Goal: Transaction & Acquisition: Purchase product/service

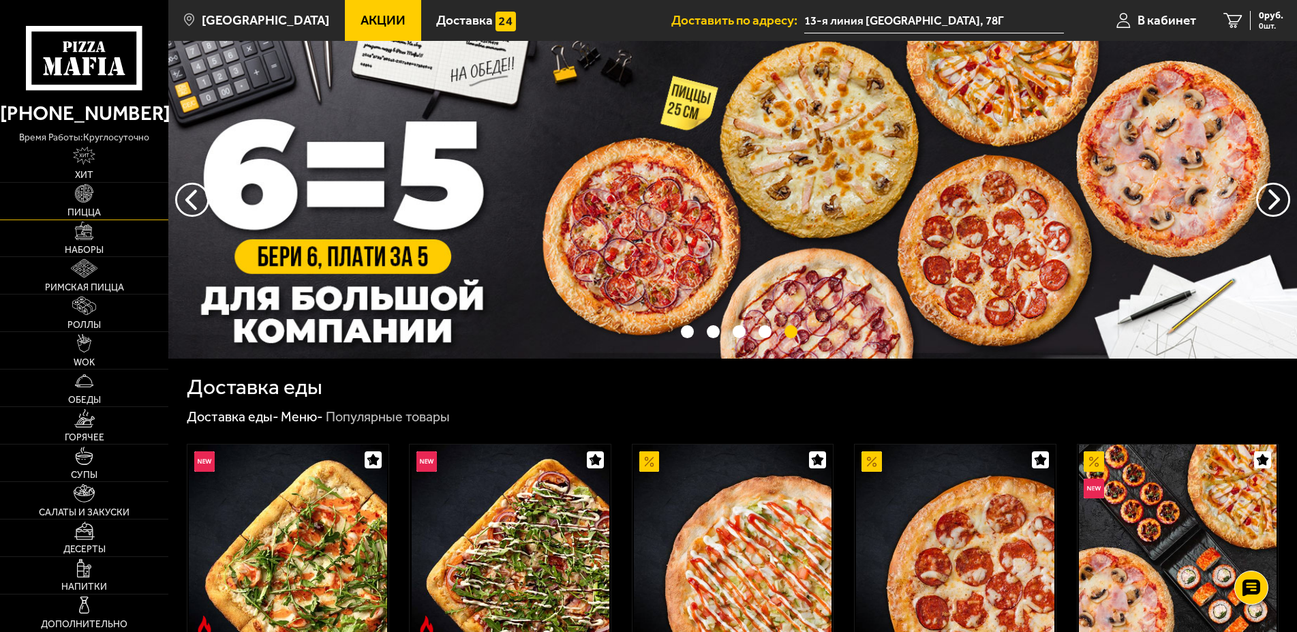
click at [82, 198] on img at bounding box center [84, 193] width 18 height 18
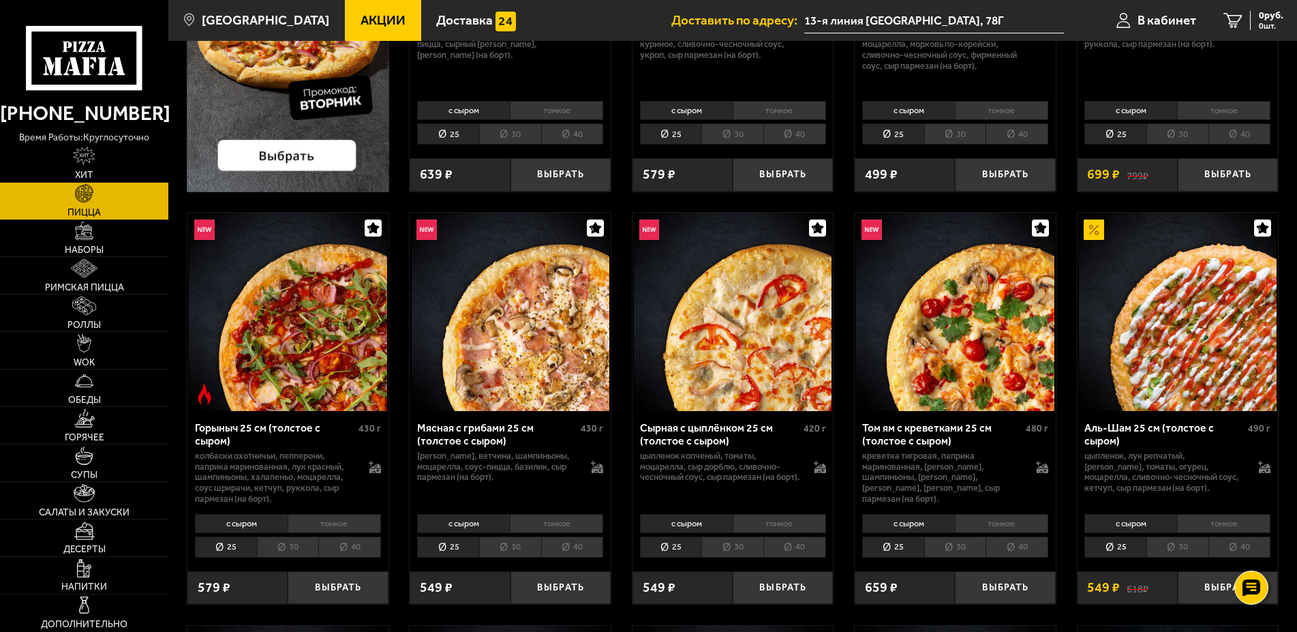
scroll to position [69, 0]
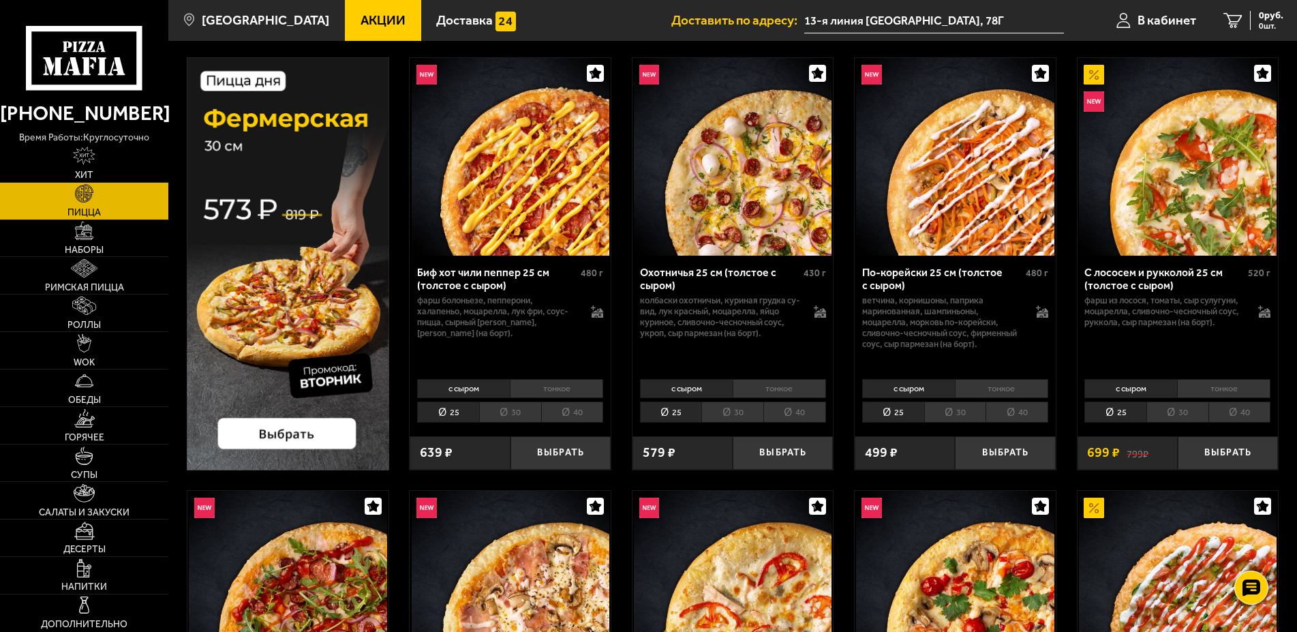
click at [360, 27] on span "Акции" at bounding box center [382, 20] width 45 height 13
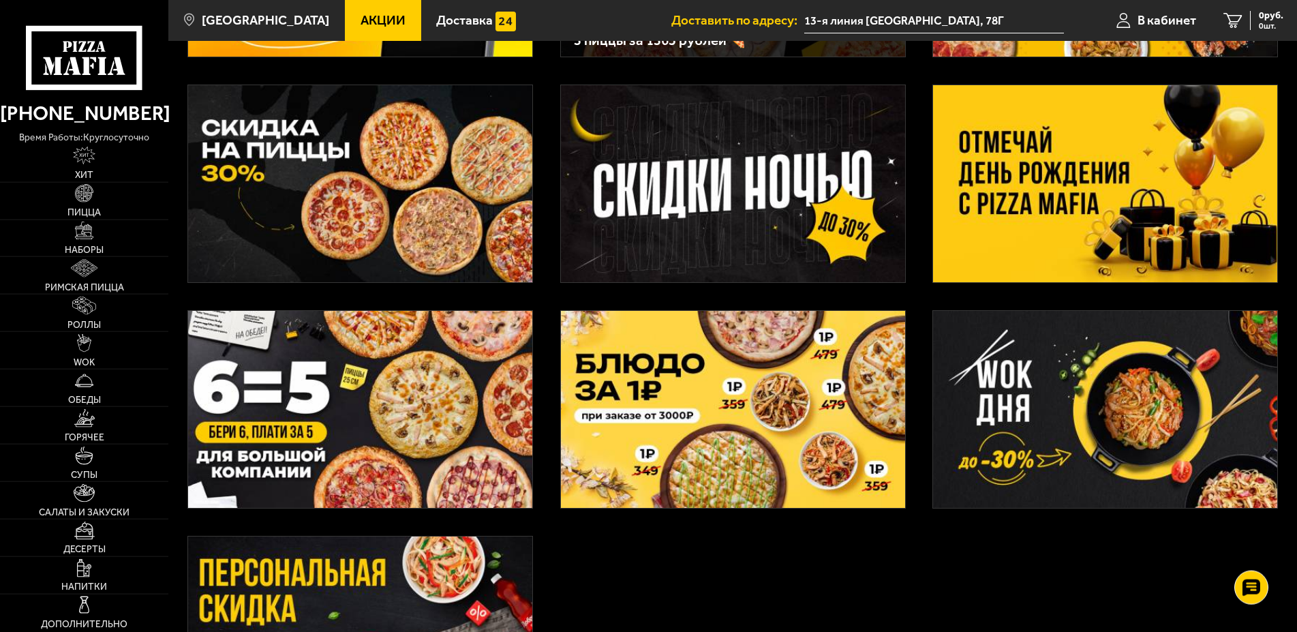
scroll to position [278, 0]
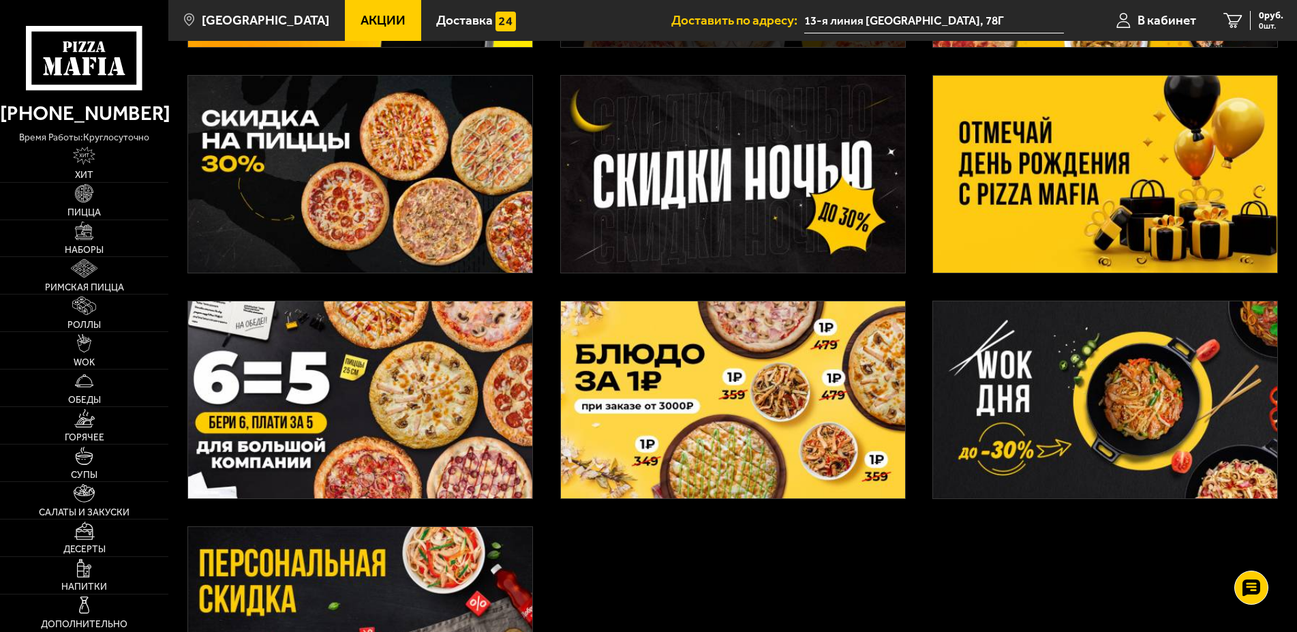
click at [1019, 152] on img at bounding box center [1105, 174] width 344 height 197
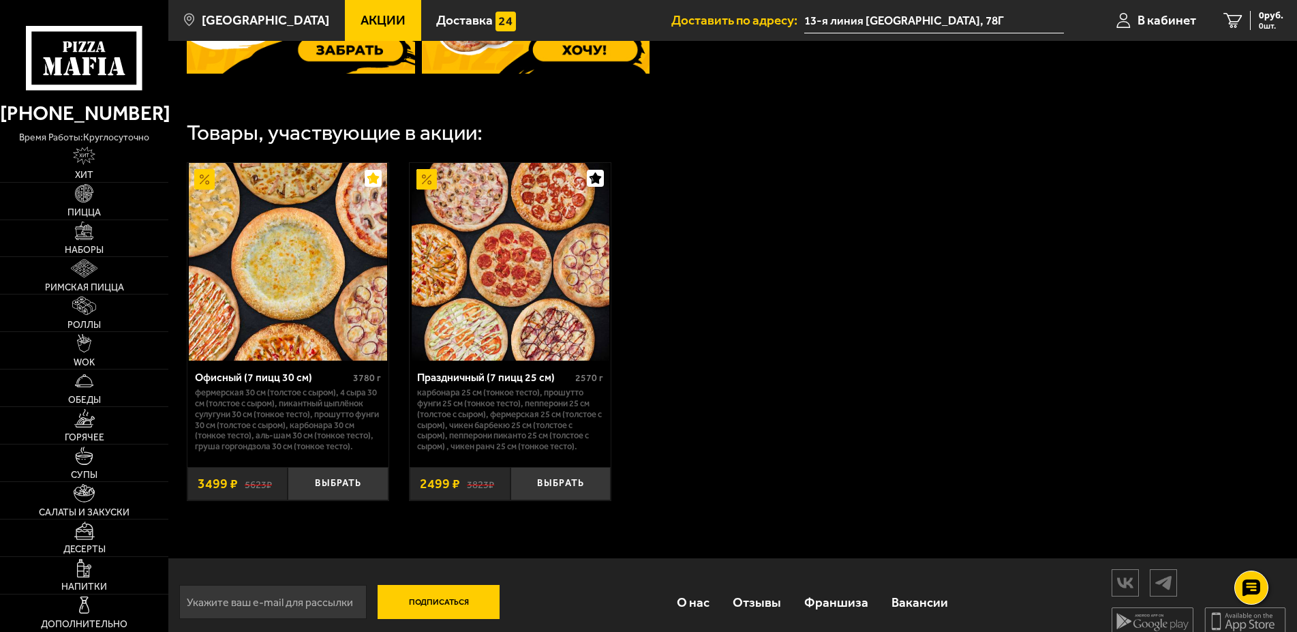
scroll to position [740, 0]
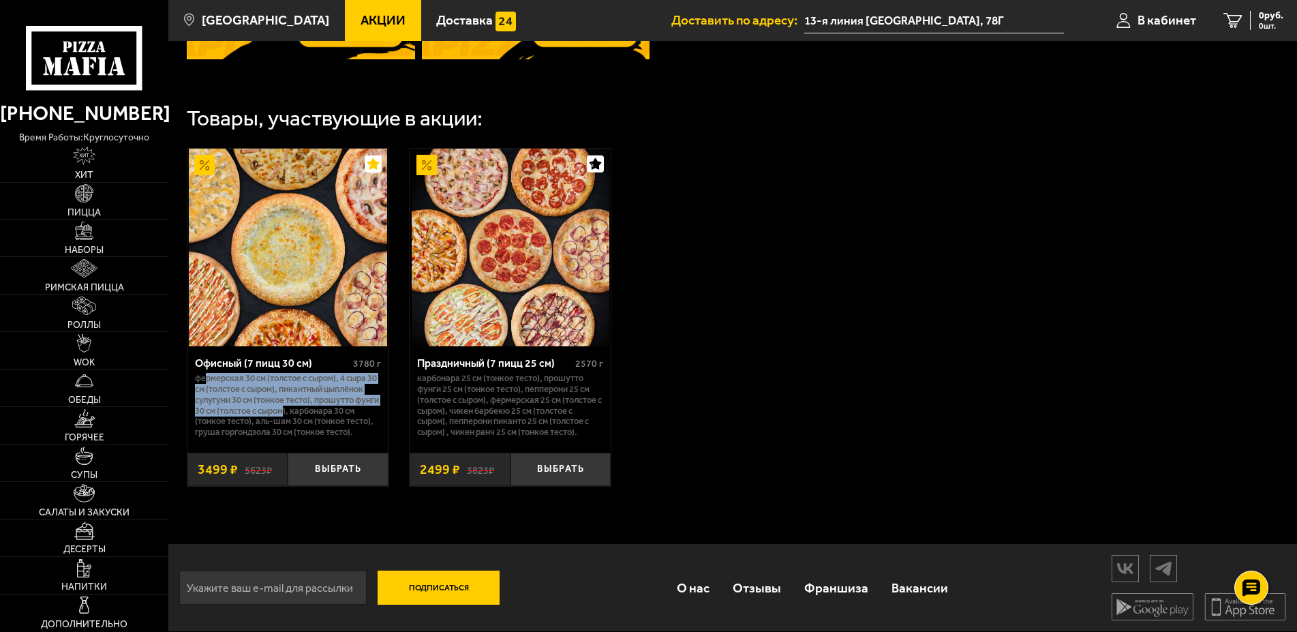
drag, startPoint x: 311, startPoint y: 394, endPoint x: 207, endPoint y: 360, distance: 109.7
click at [207, 373] on p "Фермерская 30 см (толстое с сыром), 4 сыра 30 см (толстое с сыром), Пикантный ц…" at bounding box center [288, 405] width 186 height 65
click at [769, 368] on div "Офисный (7 пицц 30 см) 3780 г Фермерская 30 см (толстое с сыром), 4 сыра 30 см …" at bounding box center [732, 316] width 1128 height 375
click at [465, 303] on img at bounding box center [511, 248] width 198 height 198
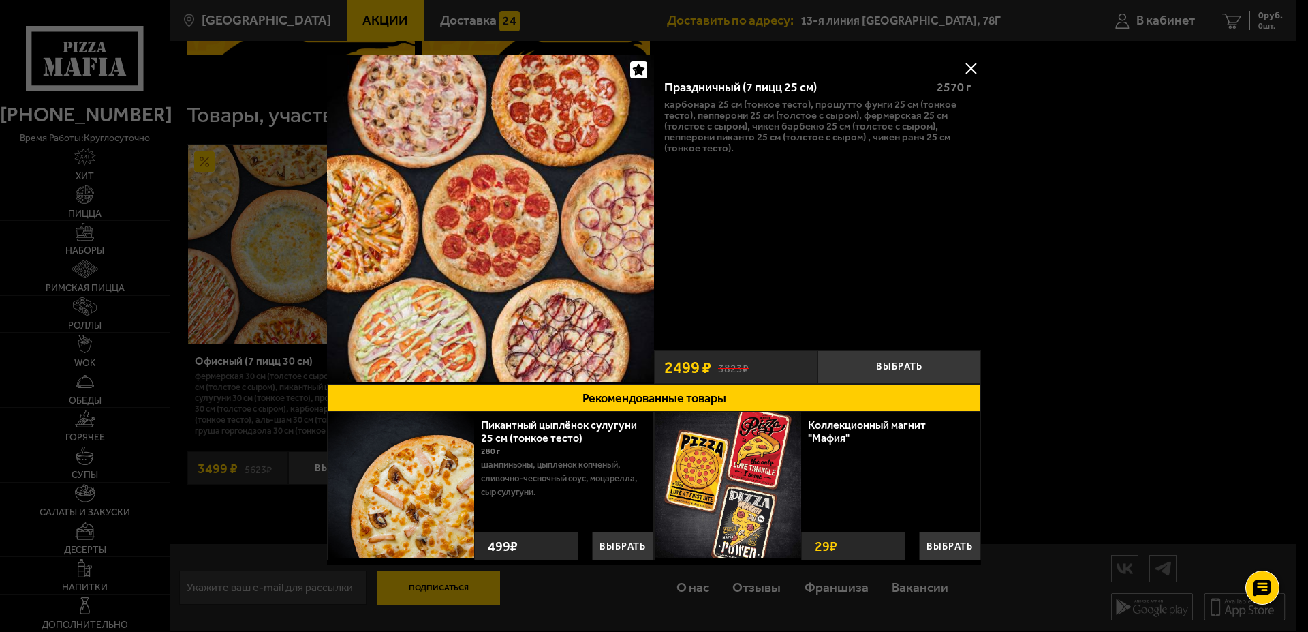
click at [961, 68] on button at bounding box center [971, 68] width 20 height 20
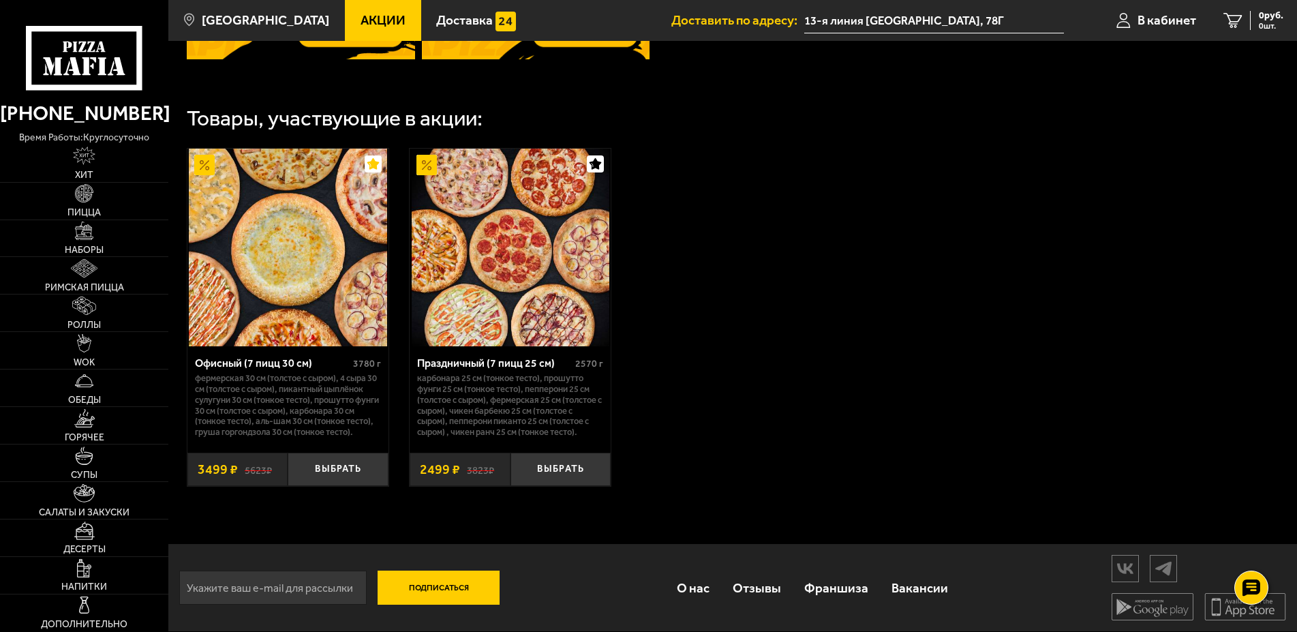
click at [292, 221] on img at bounding box center [288, 248] width 198 height 198
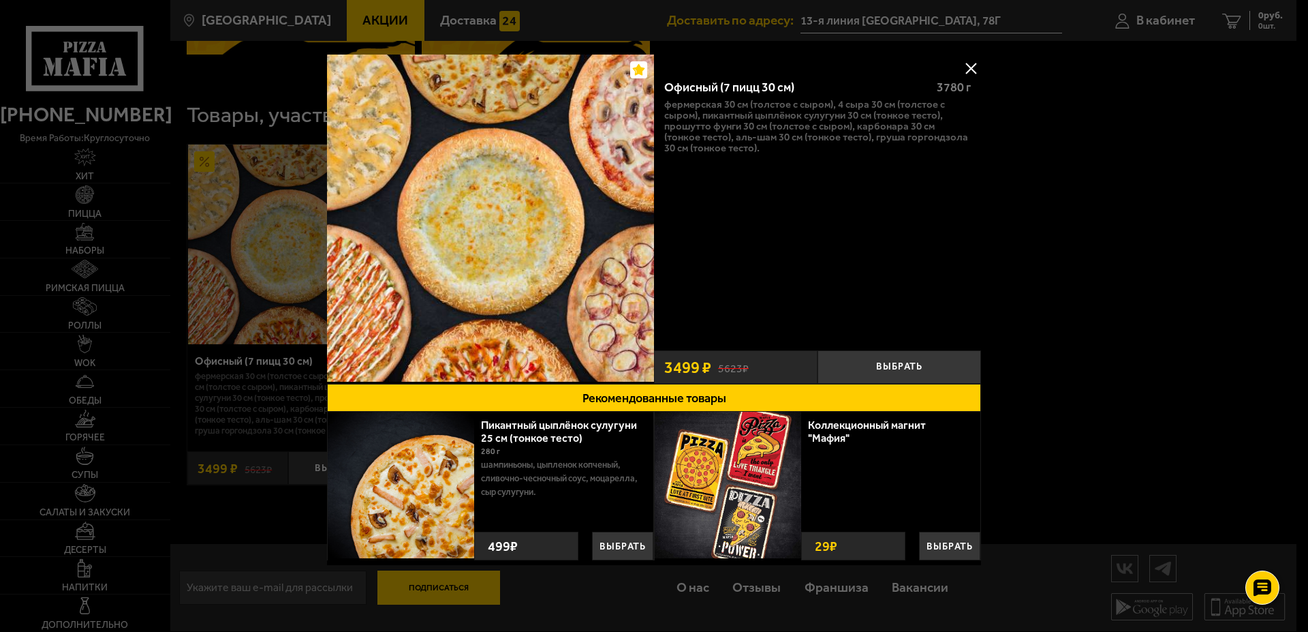
click at [967, 62] on button at bounding box center [971, 68] width 20 height 20
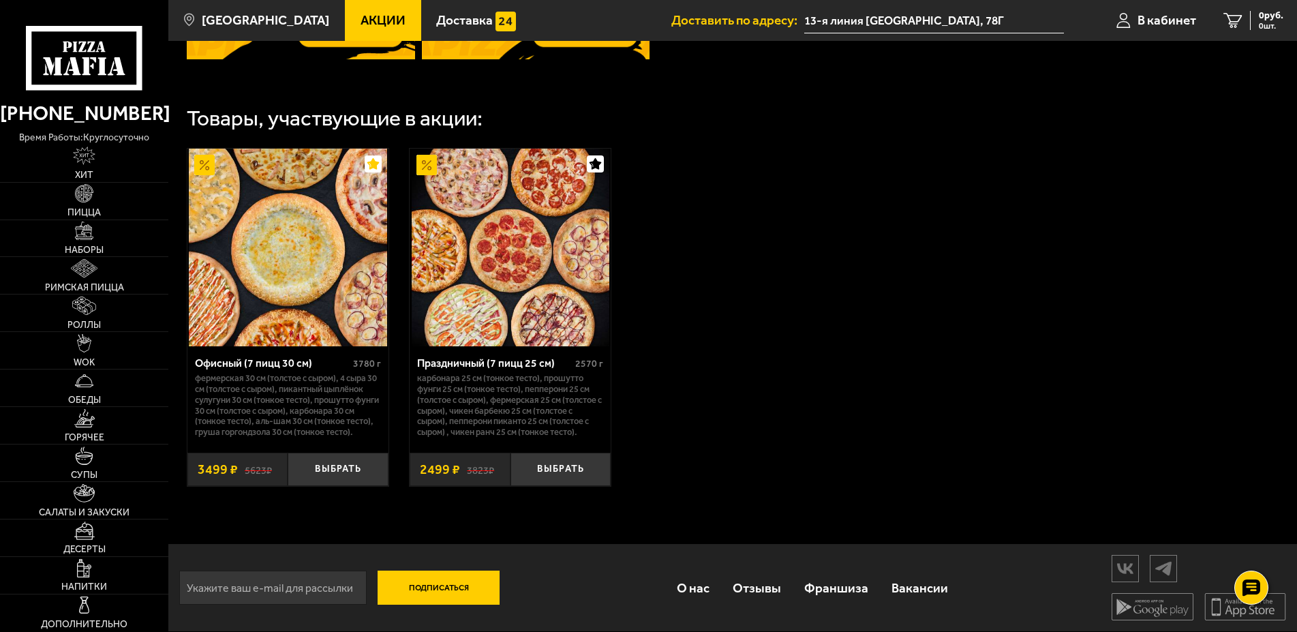
click at [991, 234] on div "Офисный (7 пицц 30 см) 3780 г Фермерская 30 см (толстое с сыром), 4 сыра 30 см …" at bounding box center [732, 316] width 1128 height 375
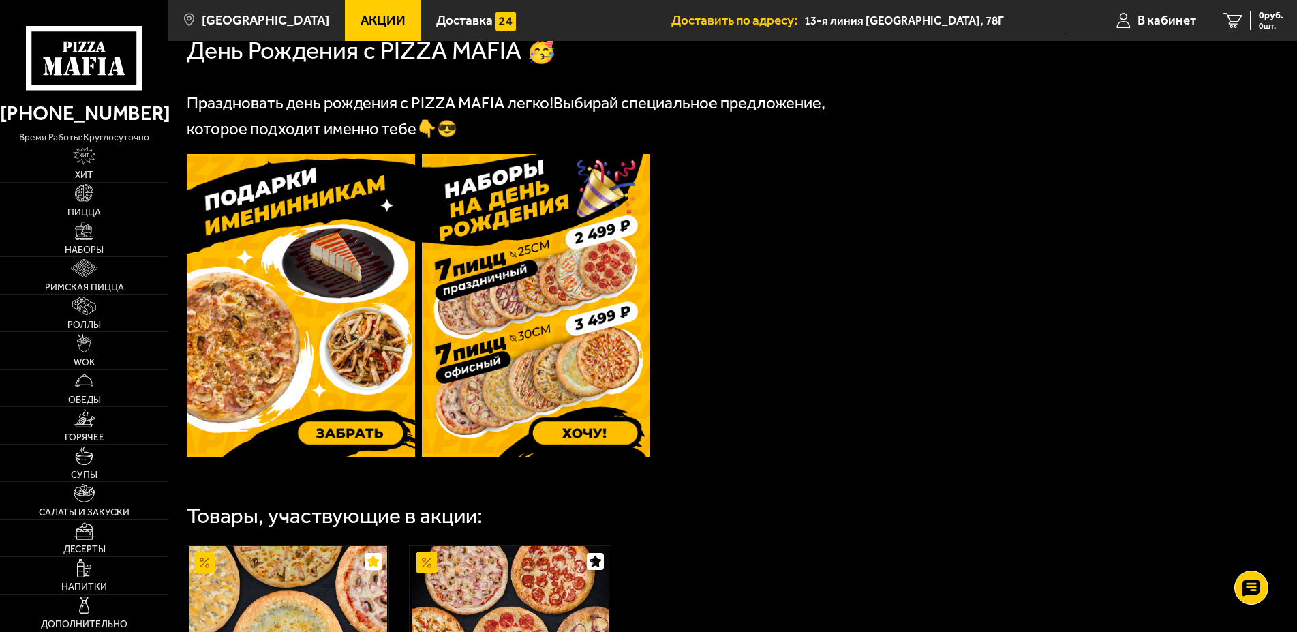
scroll to position [0, 0]
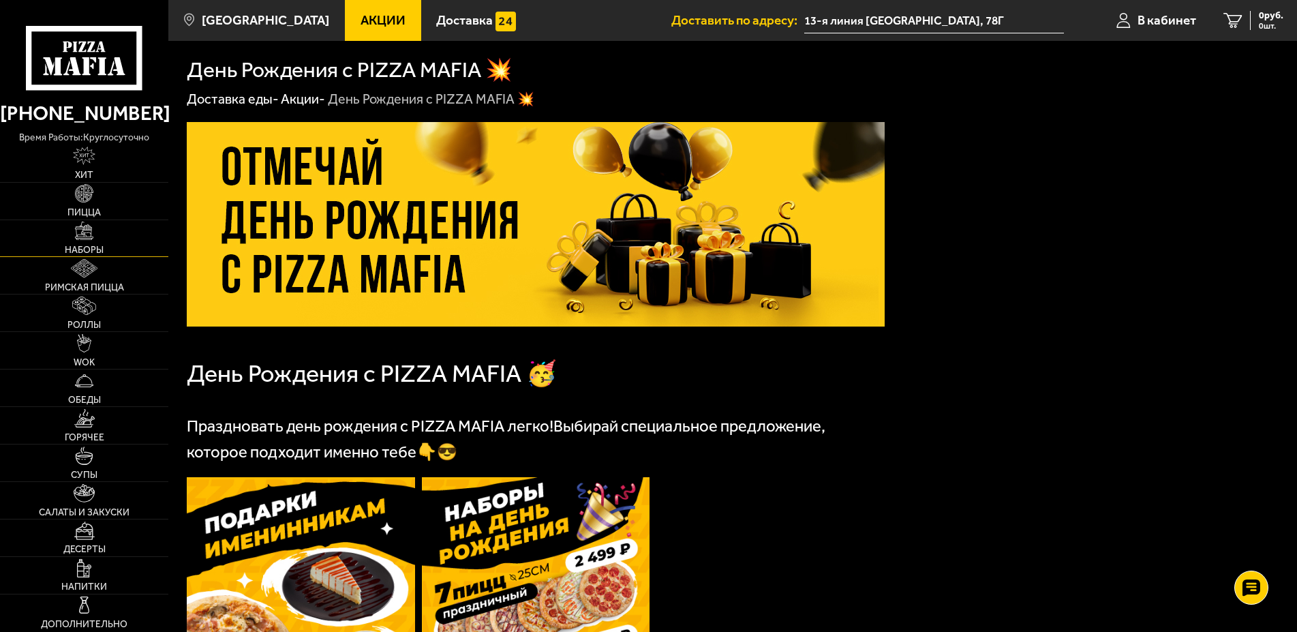
click at [95, 234] on link "Наборы" at bounding box center [84, 238] width 168 height 37
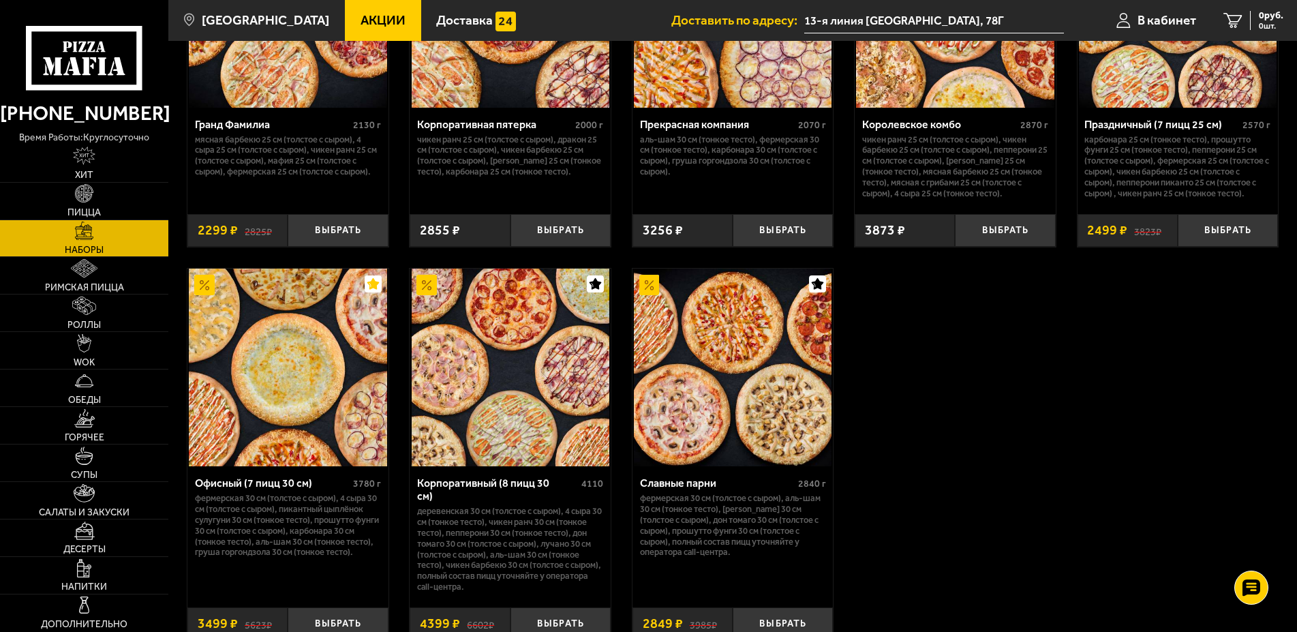
scroll to position [2085, 0]
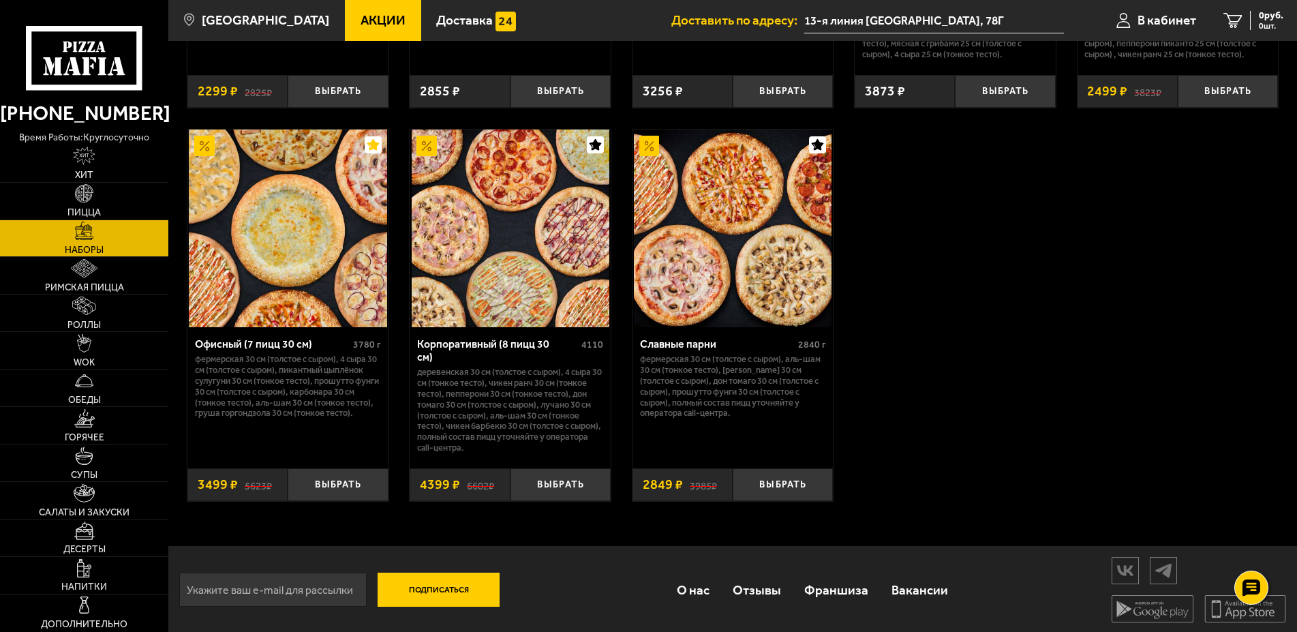
click at [363, 27] on span "Акции" at bounding box center [382, 20] width 45 height 13
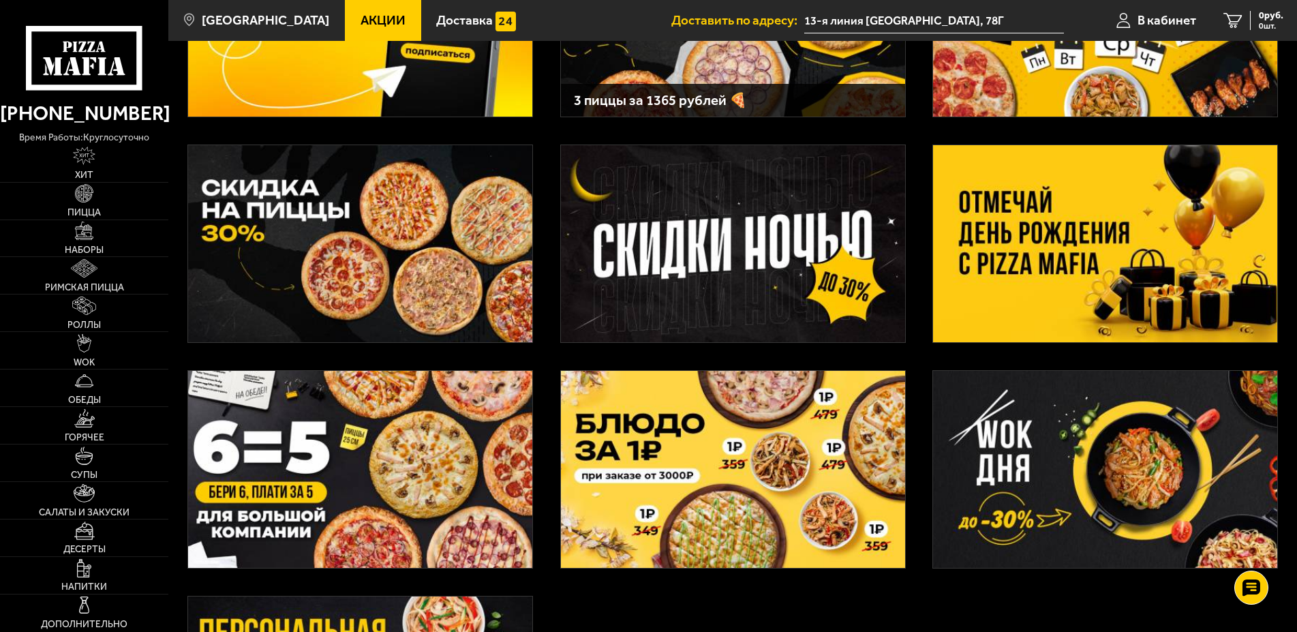
click at [1078, 205] on img at bounding box center [1105, 243] width 344 height 197
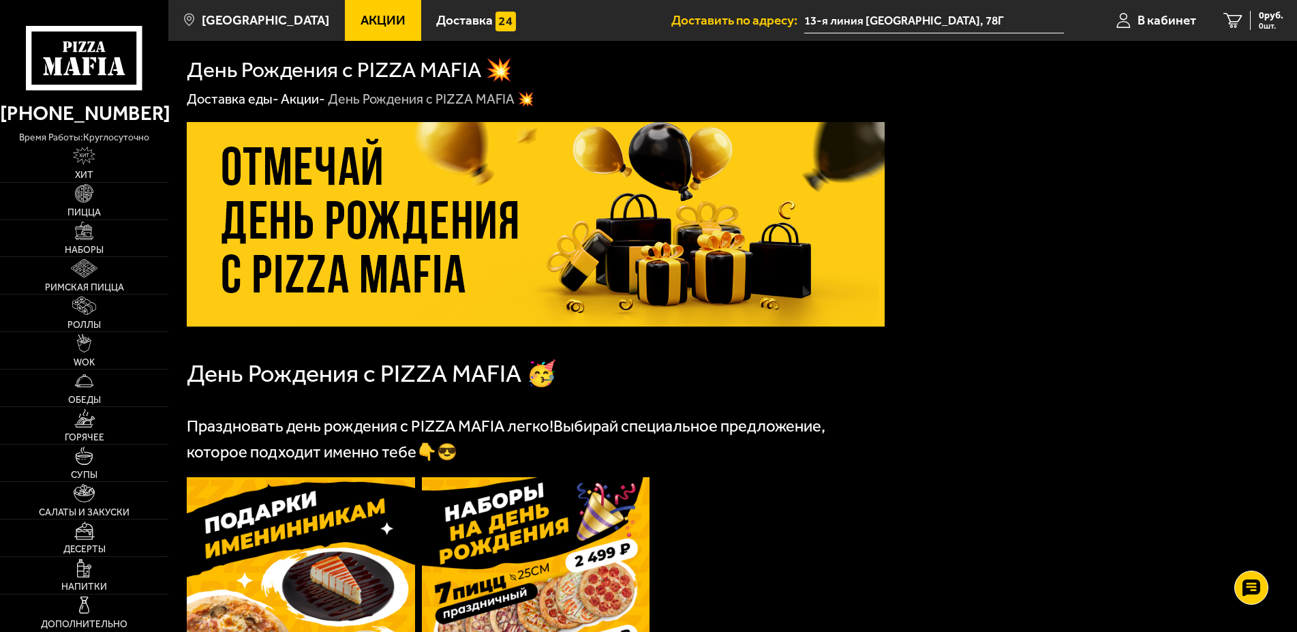
click at [363, 22] on span "Акции" at bounding box center [382, 20] width 45 height 13
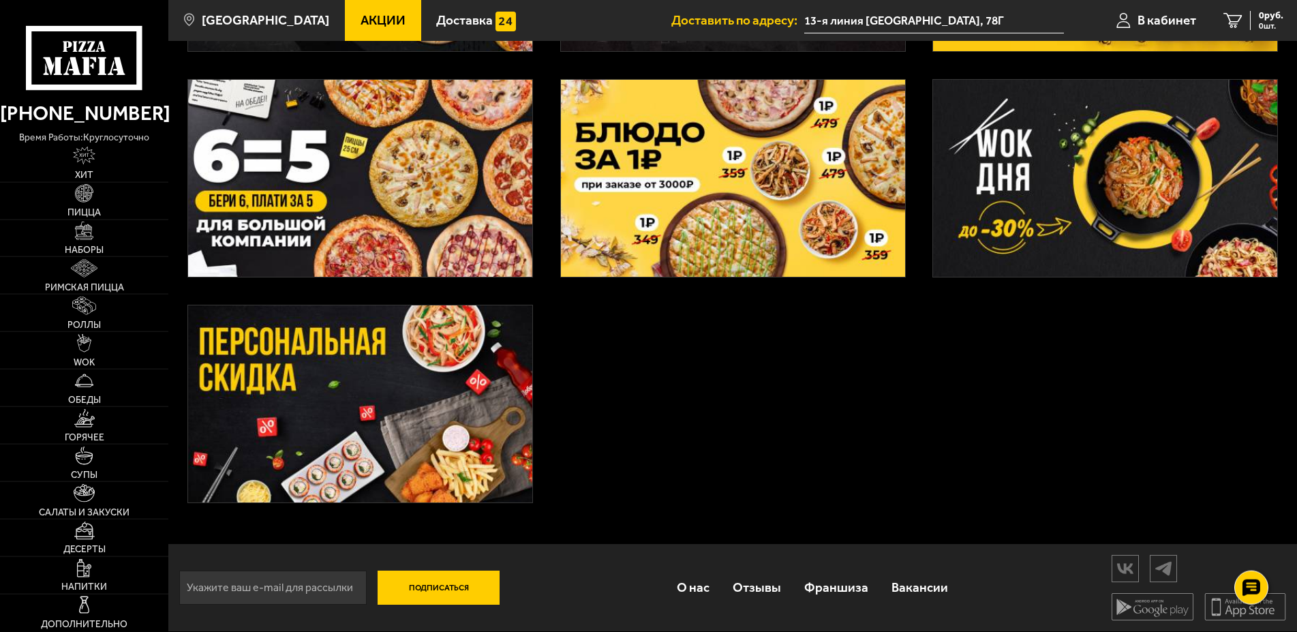
scroll to position [508, 0]
click at [413, 366] on img at bounding box center [360, 403] width 344 height 197
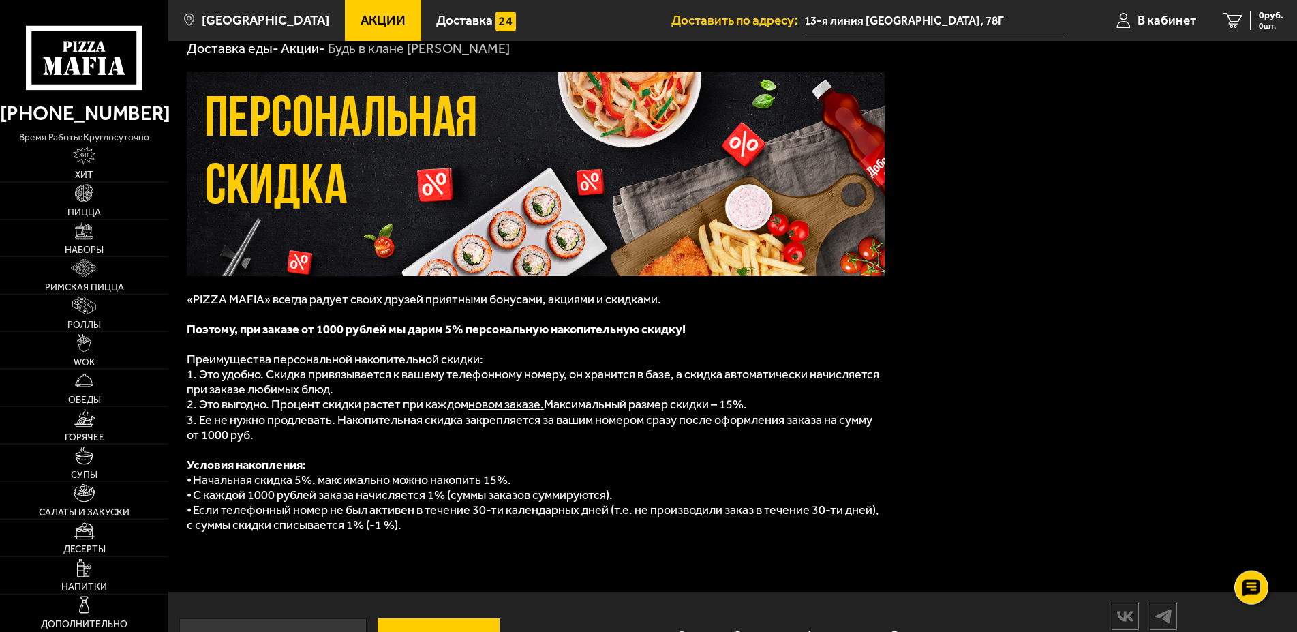
scroll to position [104, 0]
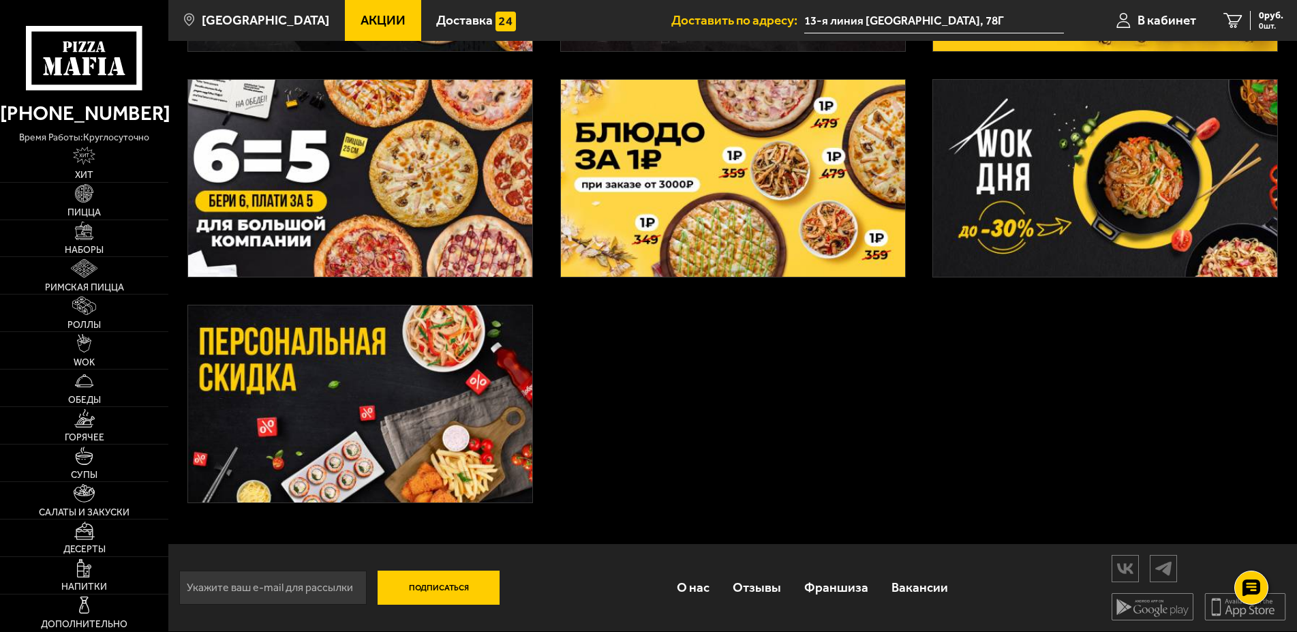
scroll to position [230, 0]
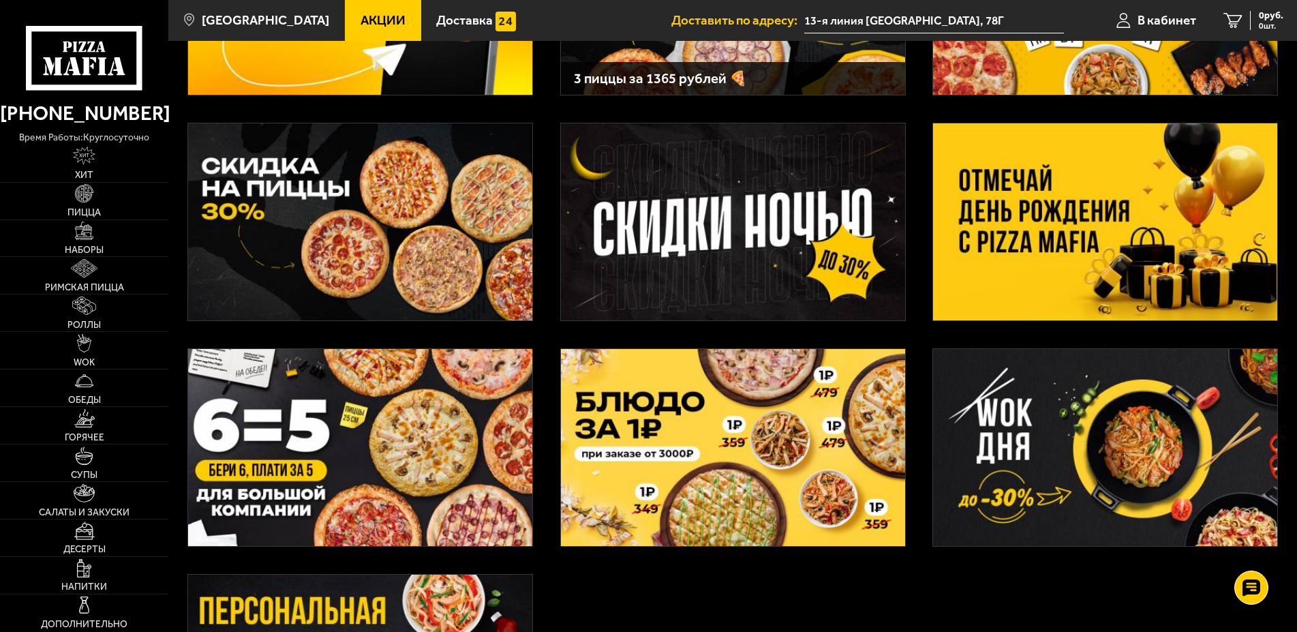
click at [499, 256] on img at bounding box center [360, 221] width 344 height 197
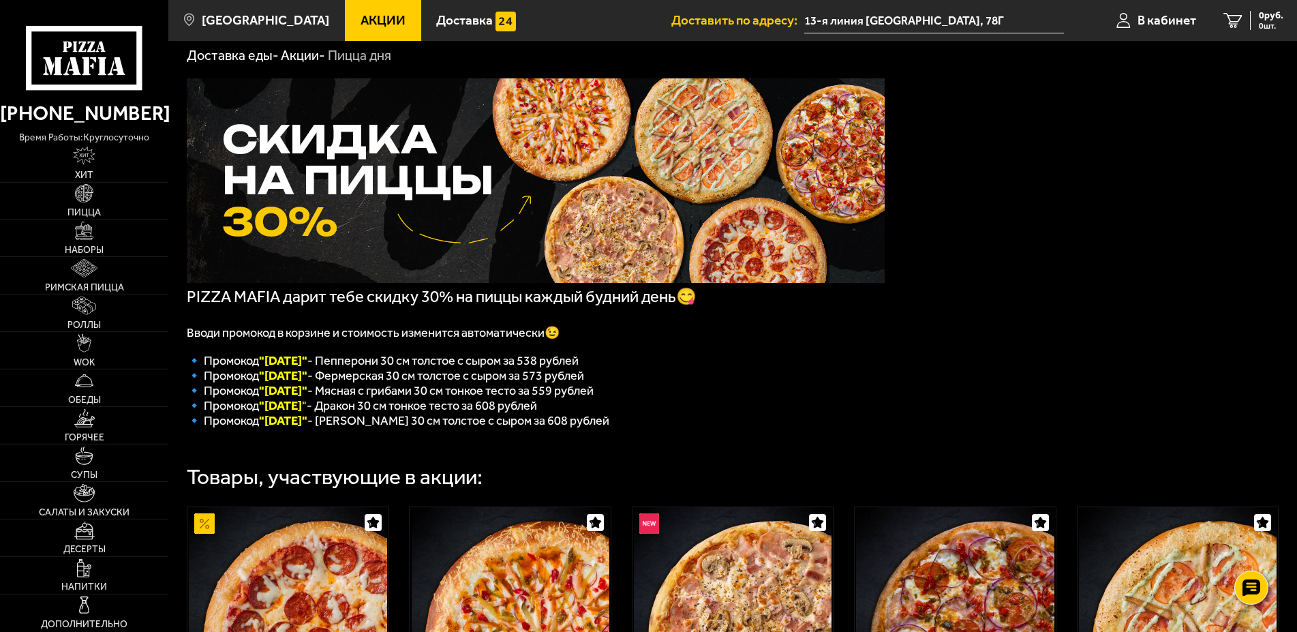
scroll to position [69, 0]
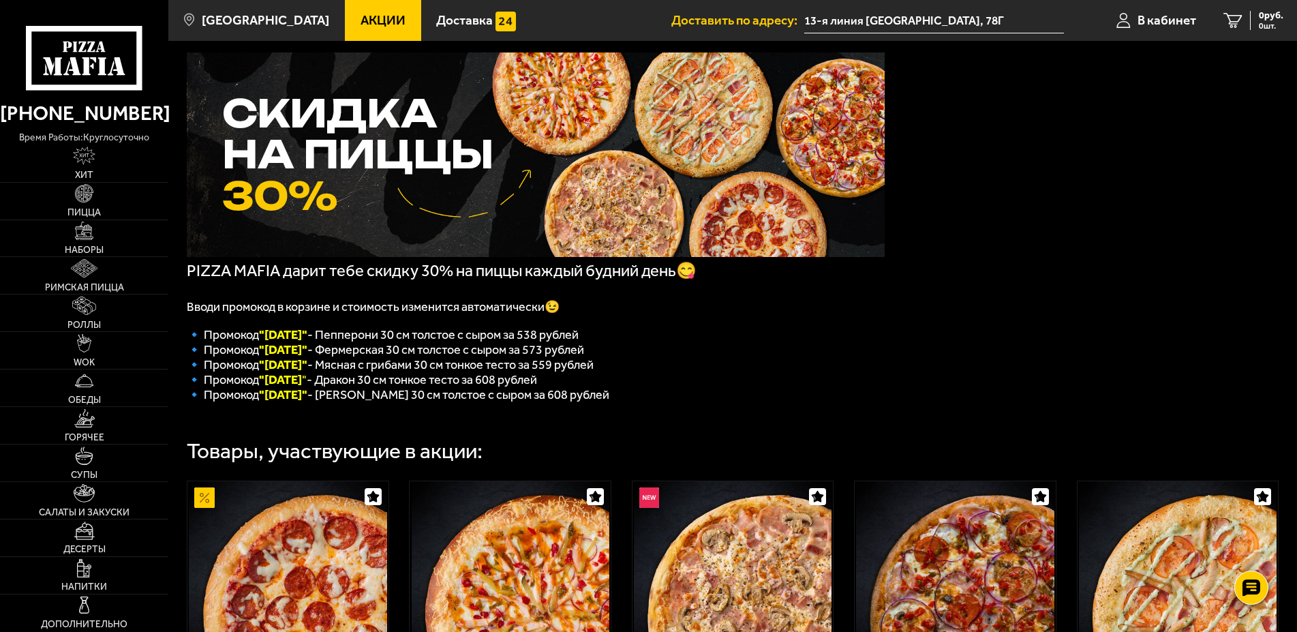
drag, startPoint x: 608, startPoint y: 372, endPoint x: 284, endPoint y: 324, distance: 327.1
click at [437, 372] on p "🔹 Промокод "[DATE]" - Мясная с грибами 30 см тонкое тесто за 559 рублей" at bounding box center [536, 364] width 698 height 15
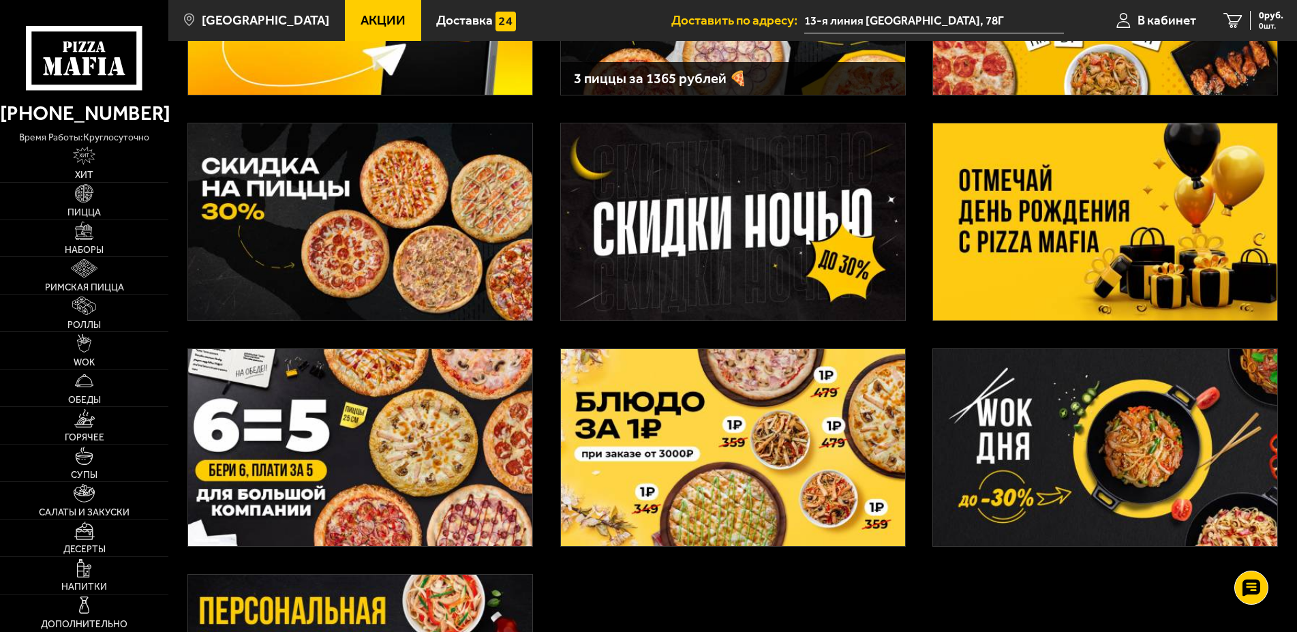
click at [1066, 232] on img at bounding box center [1105, 221] width 344 height 197
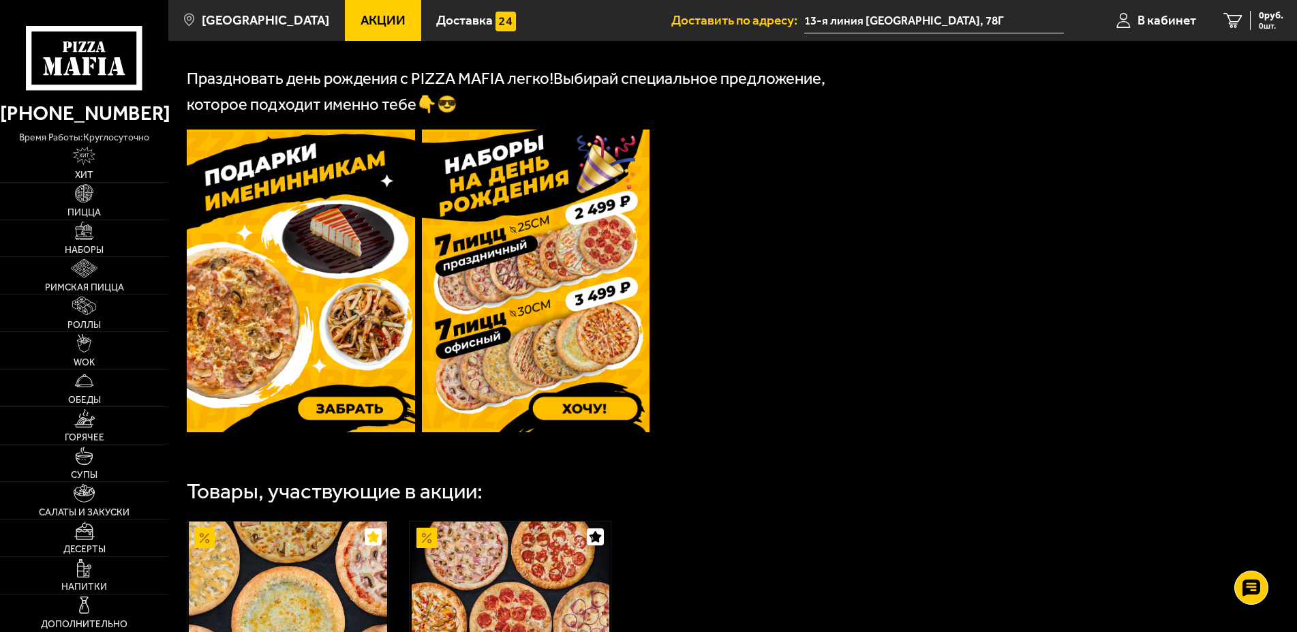
scroll to position [695, 0]
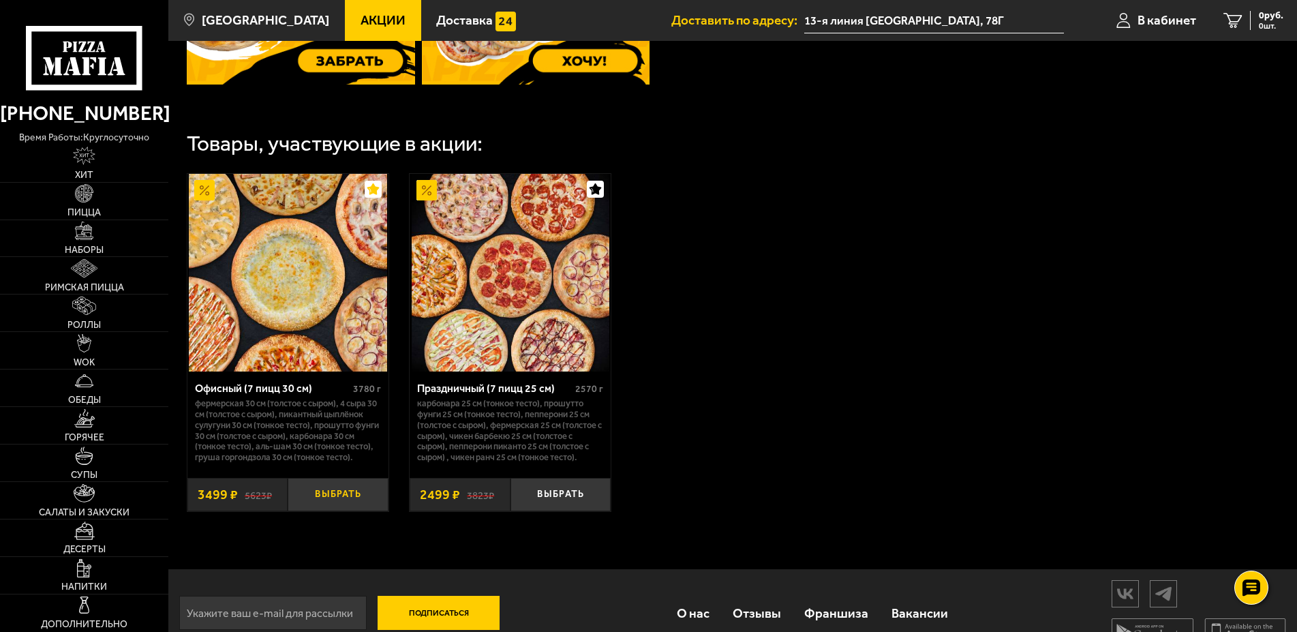
click at [313, 511] on button "Выбрать" at bounding box center [338, 494] width 100 height 33
click at [373, 511] on button "+" at bounding box center [371, 494] width 33 height 33
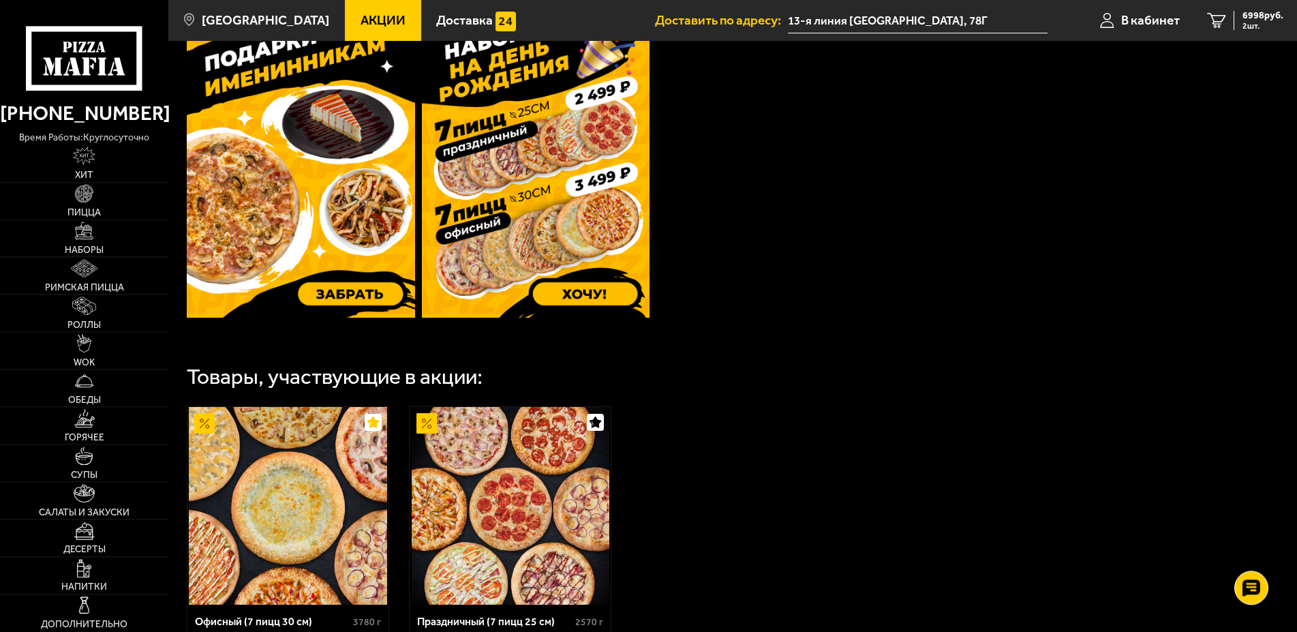
scroll to position [670, 0]
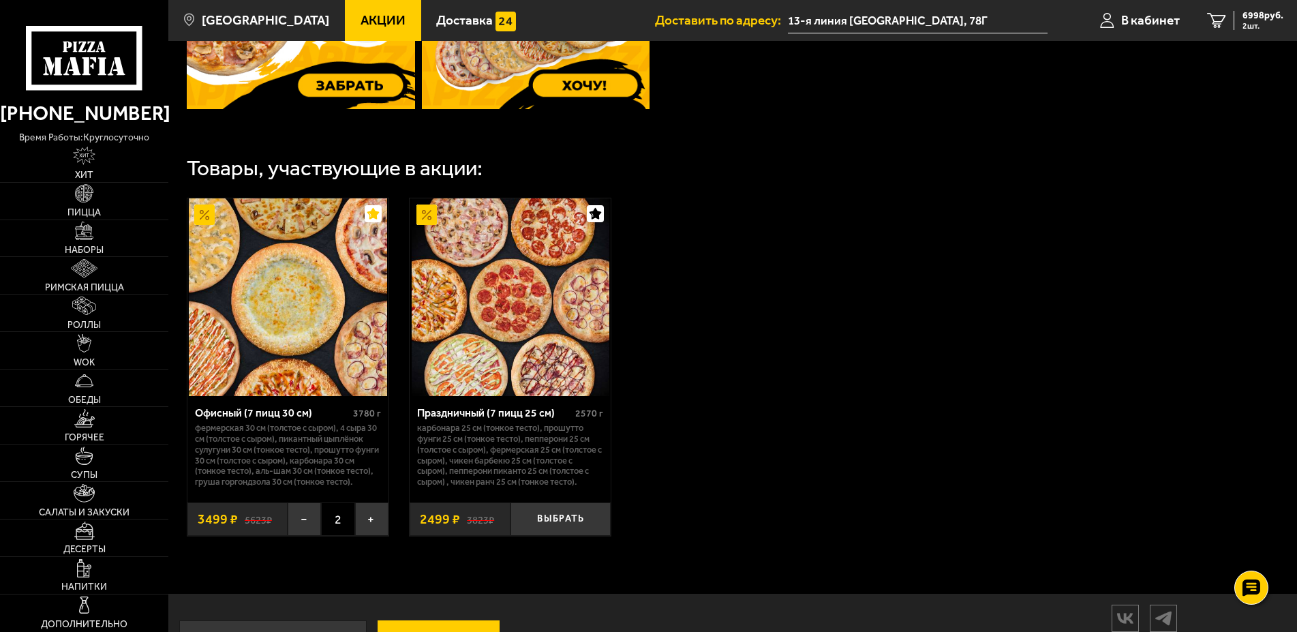
click at [367, 319] on img at bounding box center [288, 297] width 198 height 198
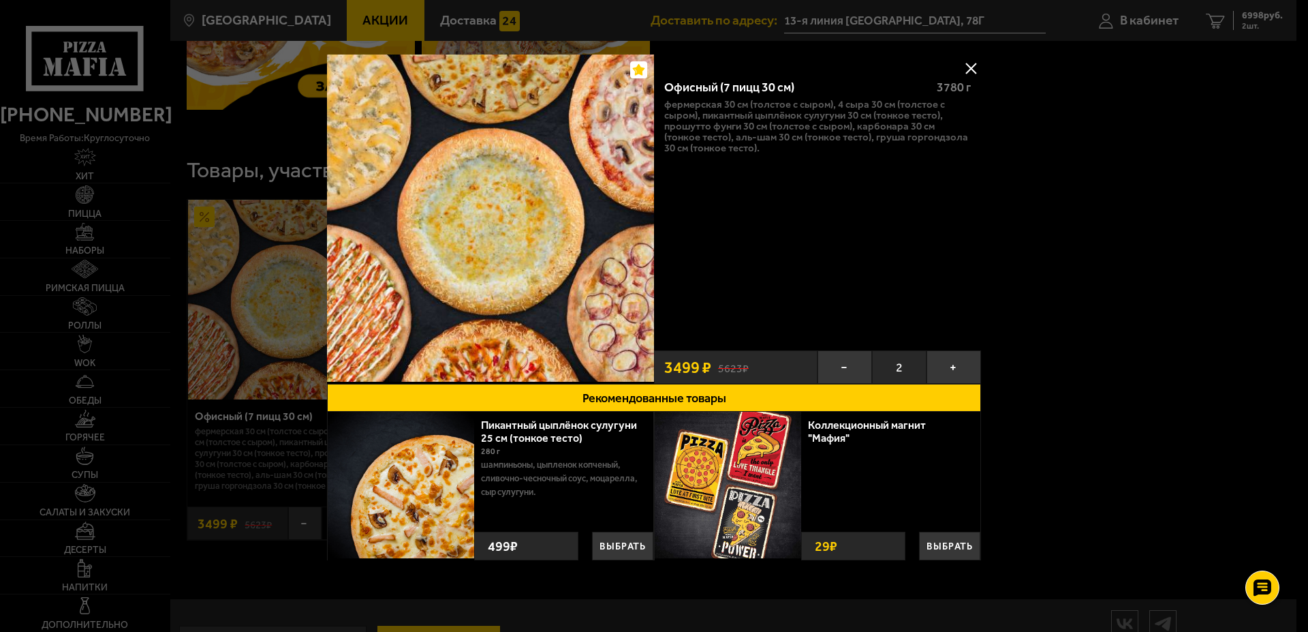
click at [961, 67] on button at bounding box center [971, 68] width 20 height 20
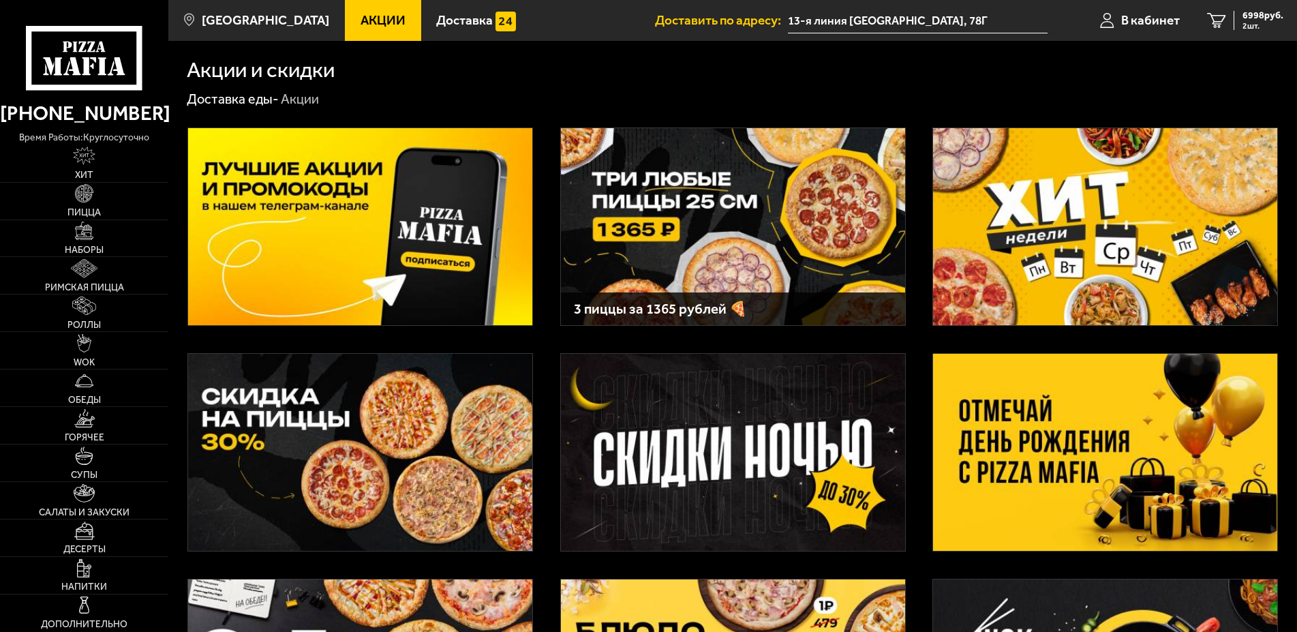
click at [1138, 14] on span "В кабинет" at bounding box center [1150, 20] width 59 height 13
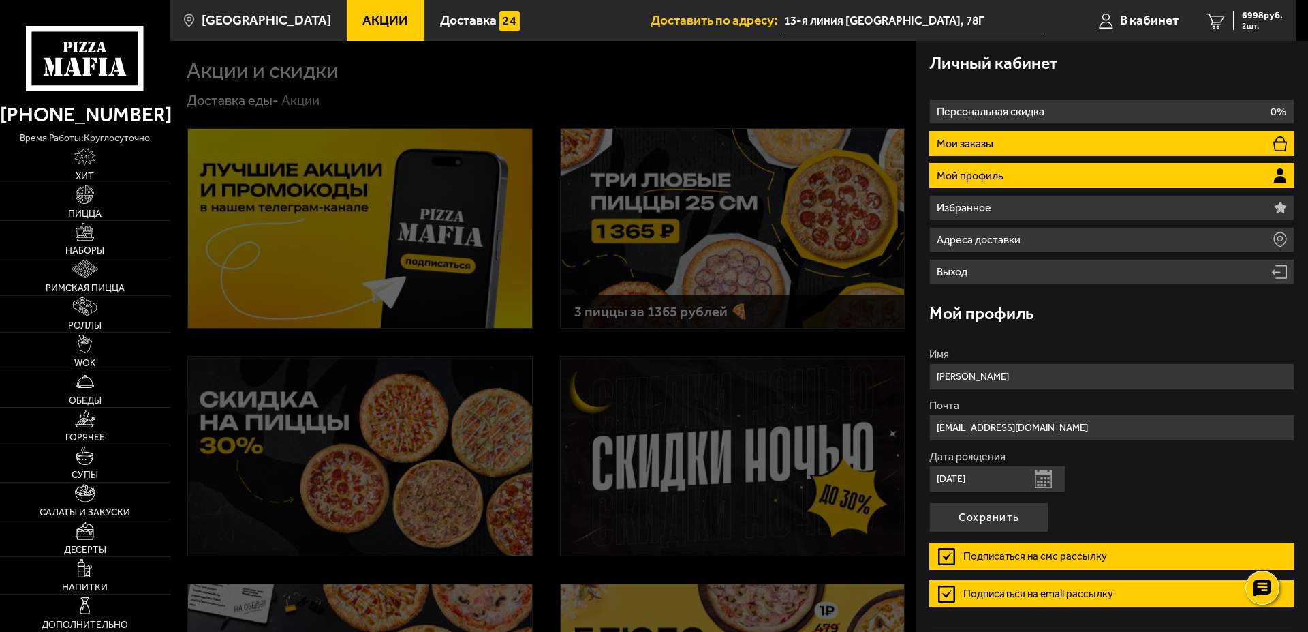
click at [997, 151] on li "Мои заказы" at bounding box center [1111, 143] width 365 height 25
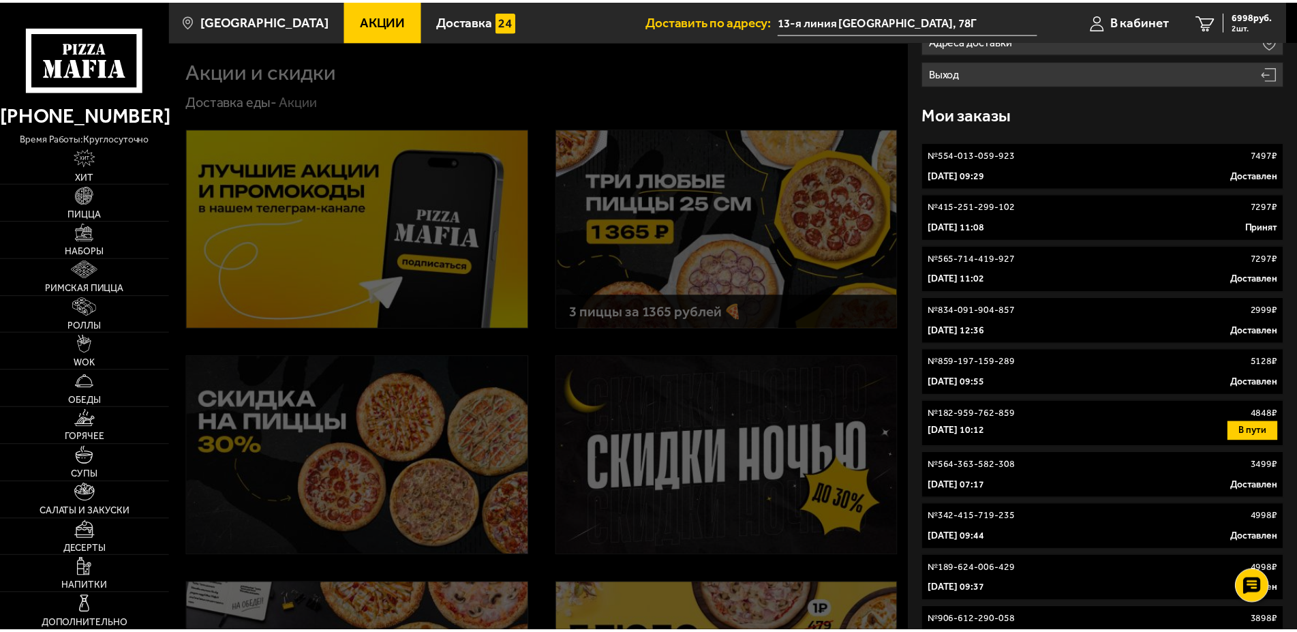
scroll to position [233, 0]
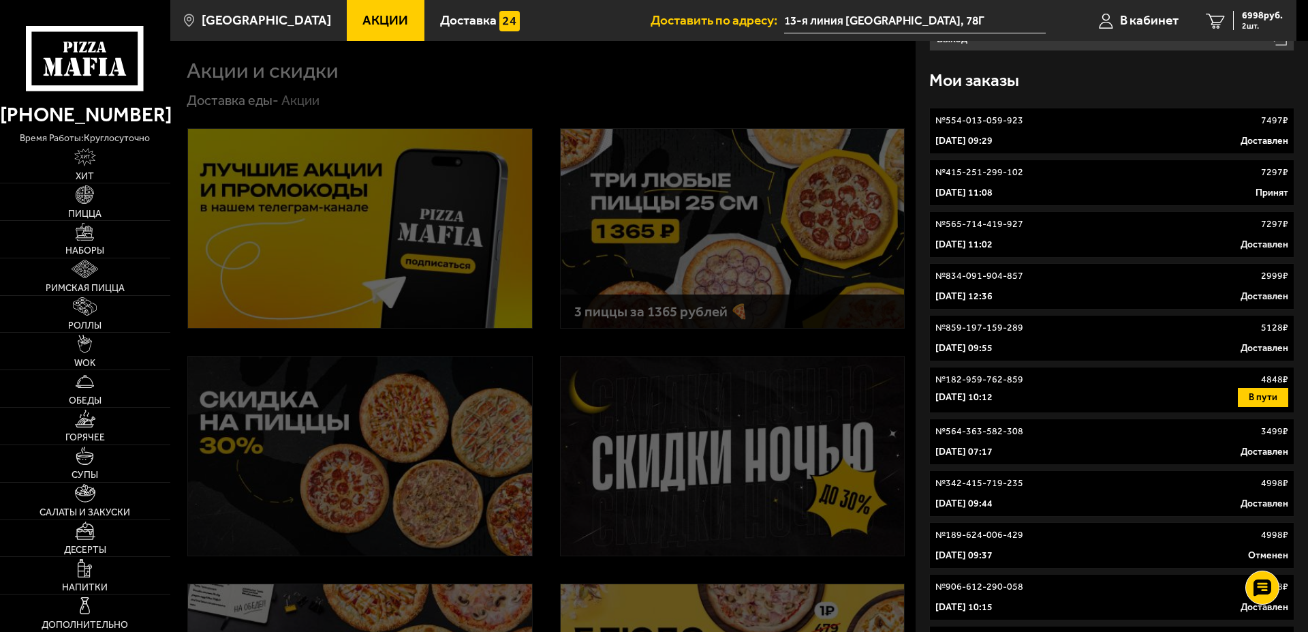
click at [1018, 129] on link "№ 554-013-059-923 7497 ₽ 30 октября 2024 г. 09:29 Доставлен" at bounding box center [1111, 131] width 365 height 46
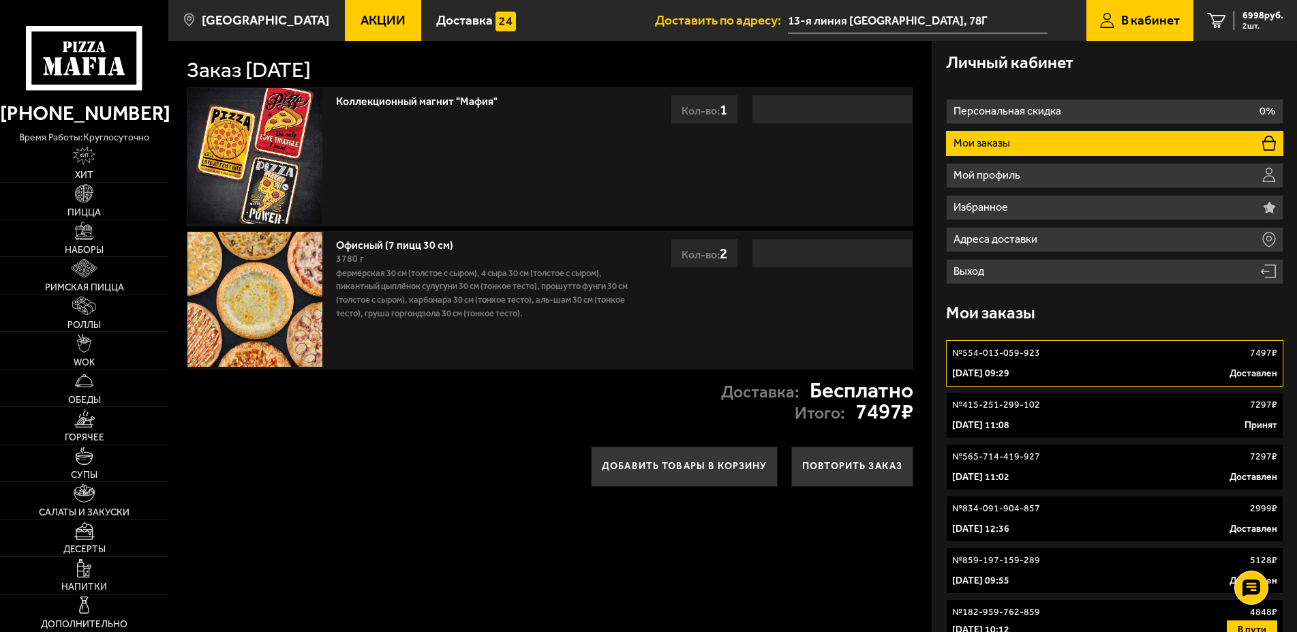
click at [381, 16] on span "Акции" at bounding box center [382, 20] width 45 height 13
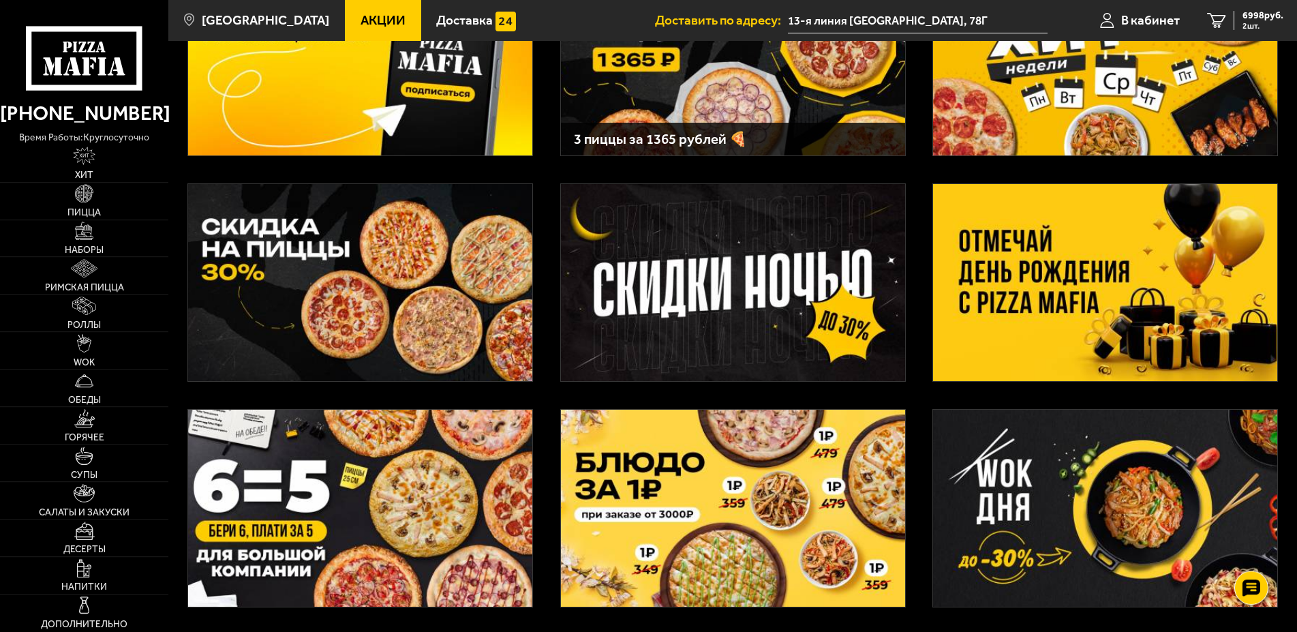
scroll to position [208, 0]
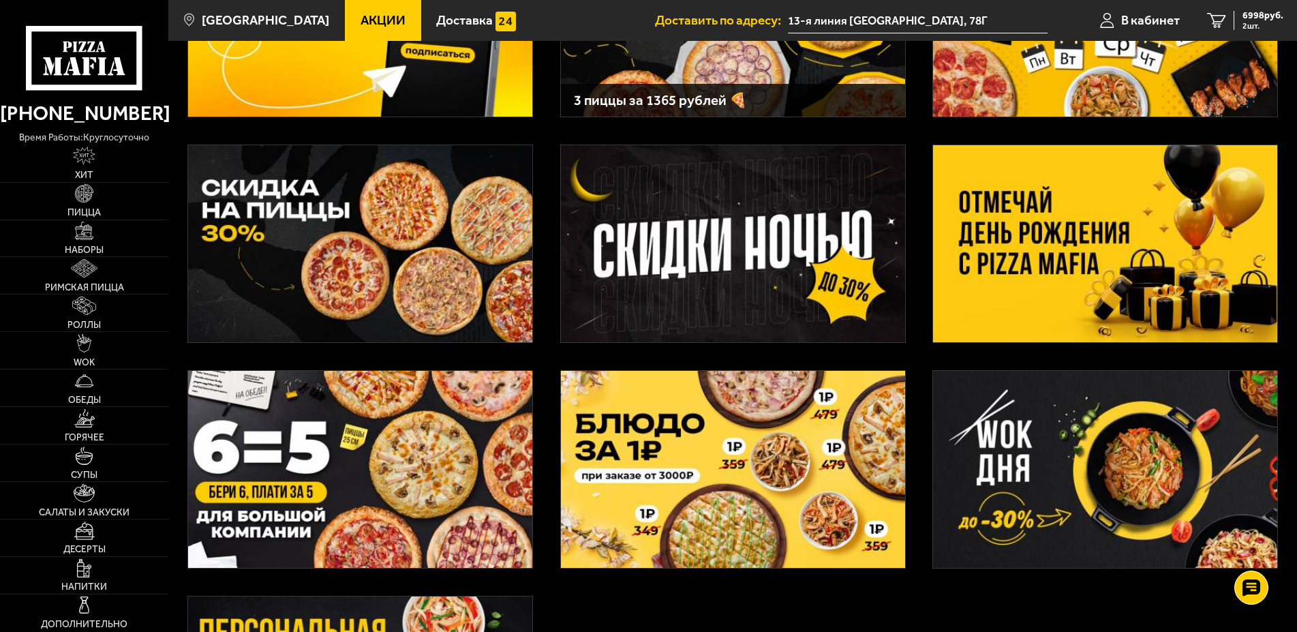
click at [1033, 178] on img at bounding box center [1105, 243] width 344 height 197
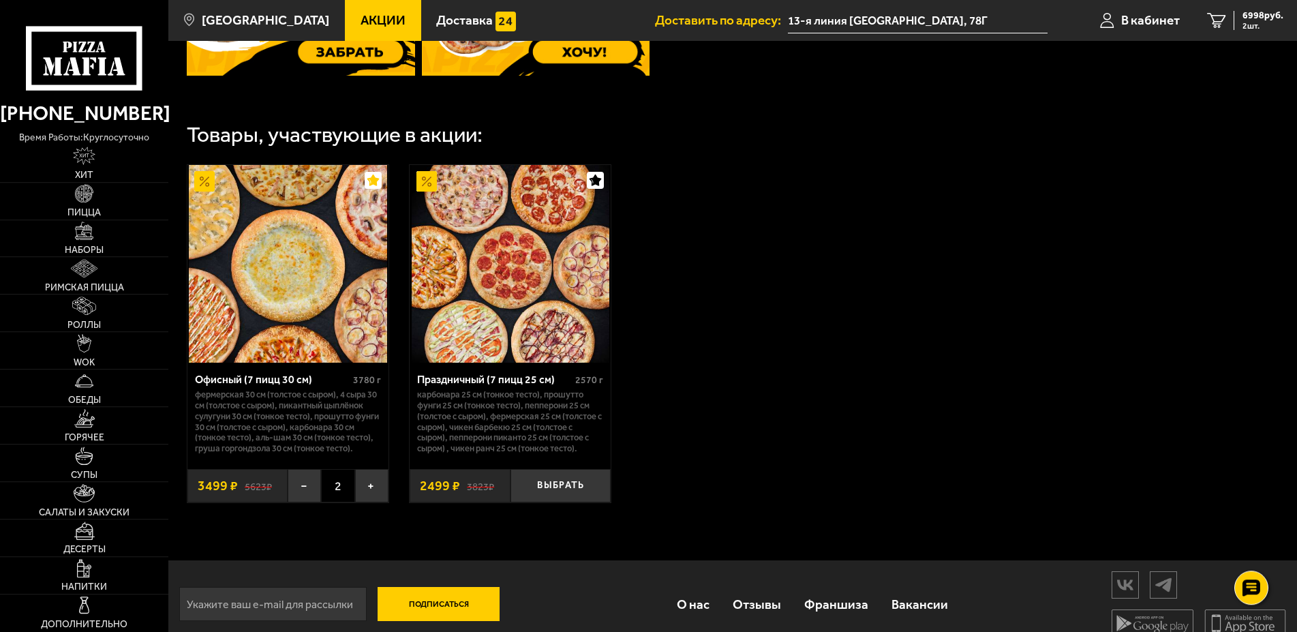
scroll to position [740, 0]
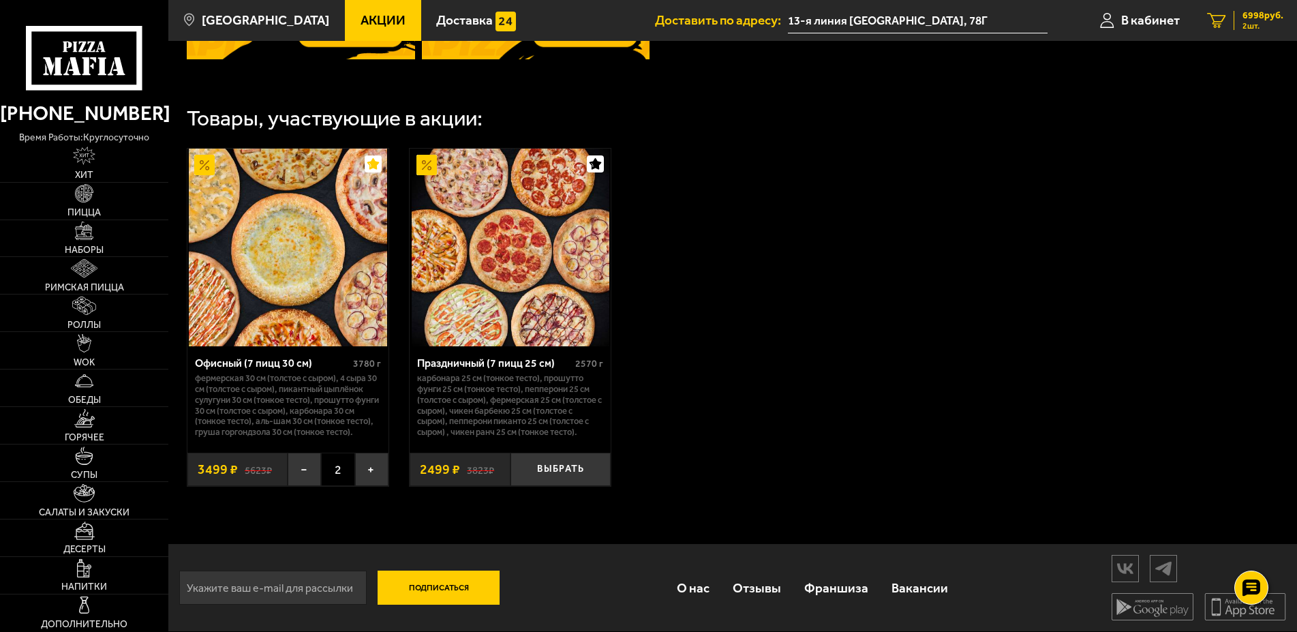
click at [1266, 20] on span "6998 руб." at bounding box center [1262, 16] width 41 height 10
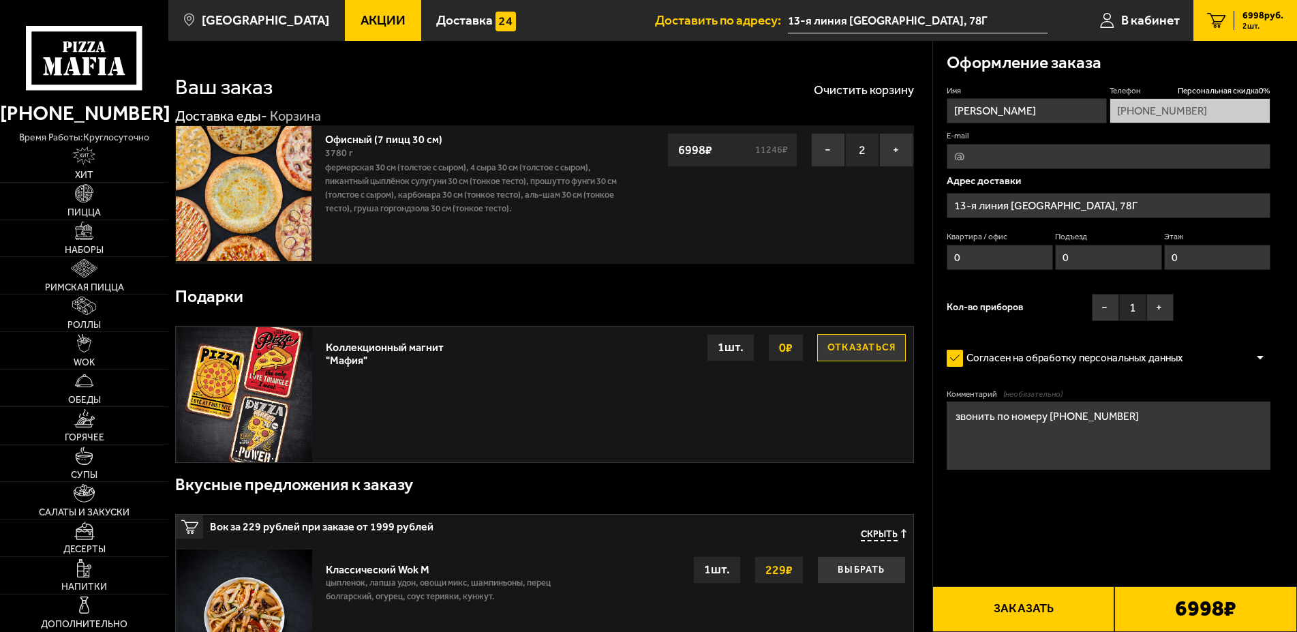
type input "набережная Бумажного канала, 18"
